Goal: Information Seeking & Learning: Learn about a topic

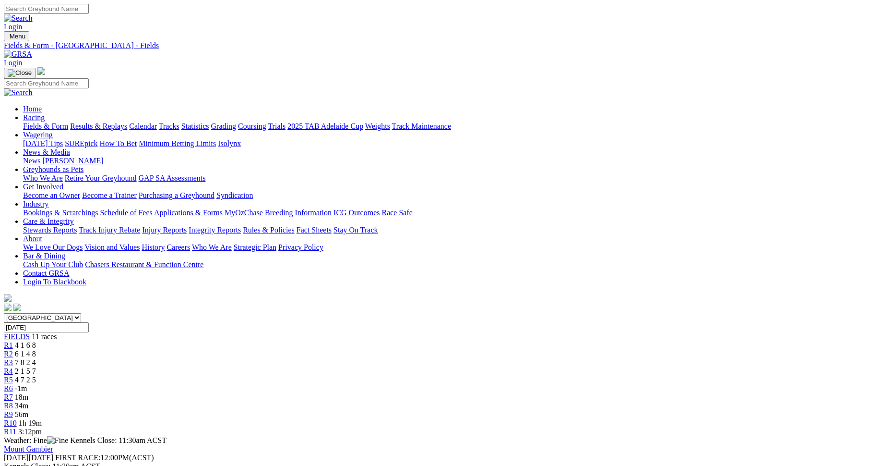
click at [127, 122] on link "Results & Replays" at bounding box center [98, 126] width 57 height 8
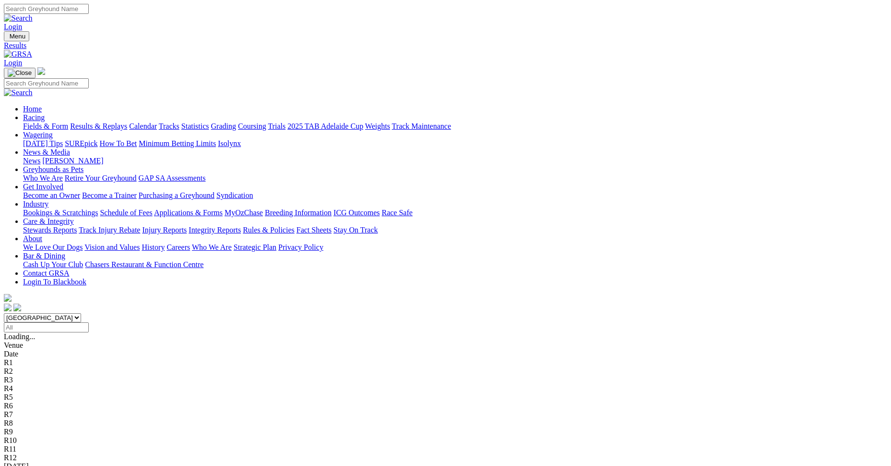
click at [53, 465] on link "Mount Gambier" at bounding box center [28, 474] width 49 height 8
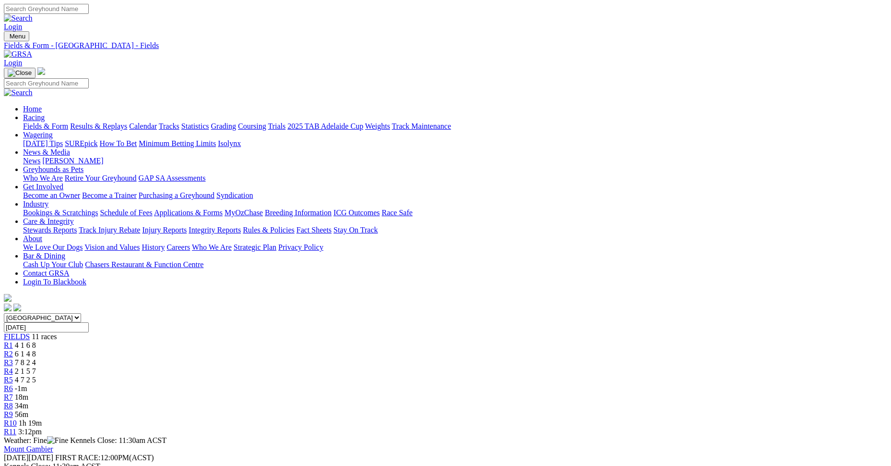
click at [13, 341] on link "R1" at bounding box center [8, 345] width 9 height 8
click at [284, 349] on div "R2 6 1 4 8" at bounding box center [446, 353] width 884 height 9
click at [331, 358] on div "R3 7 8 2 4" at bounding box center [446, 362] width 884 height 9
click at [381, 367] on div "R4 2 1 5 7" at bounding box center [446, 371] width 884 height 9
